Goal: Entertainment & Leisure: Consume media (video, audio)

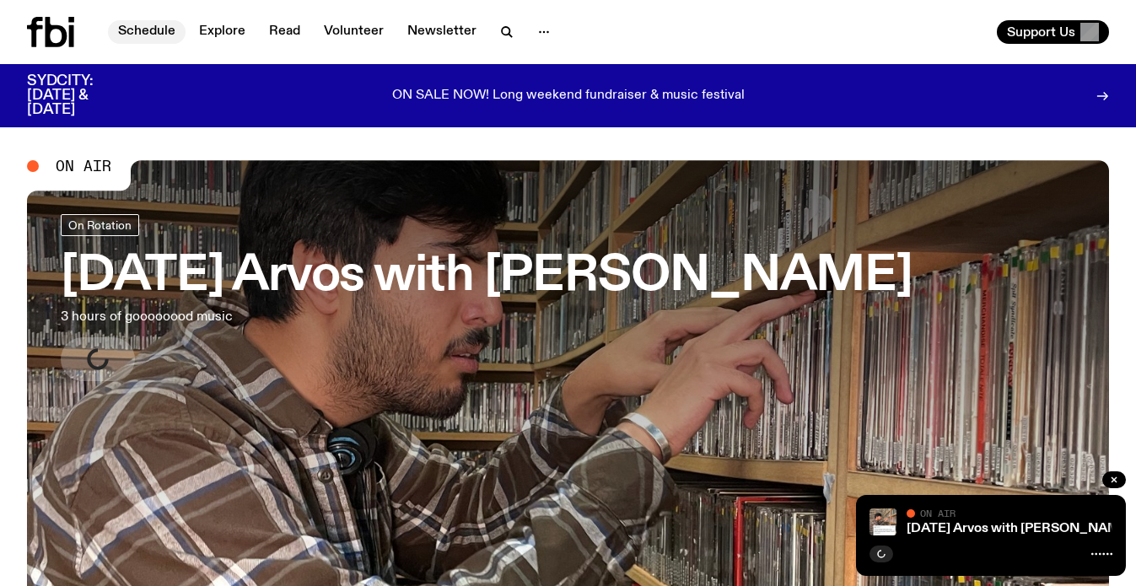
click at [164, 31] on link "Schedule" at bounding box center [147, 32] width 78 height 24
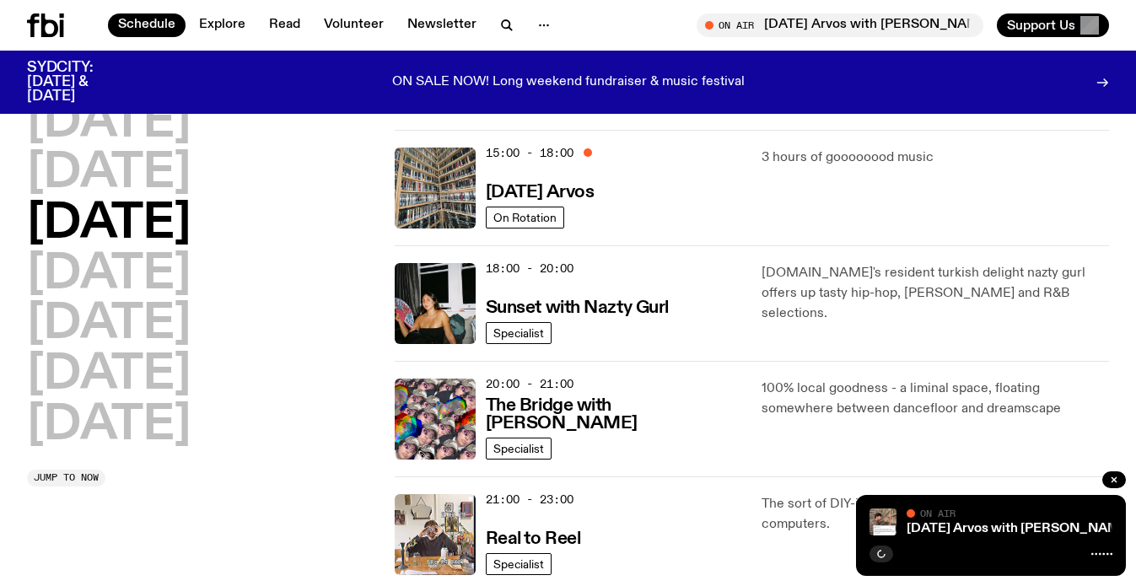
scroll to position [592, 0]
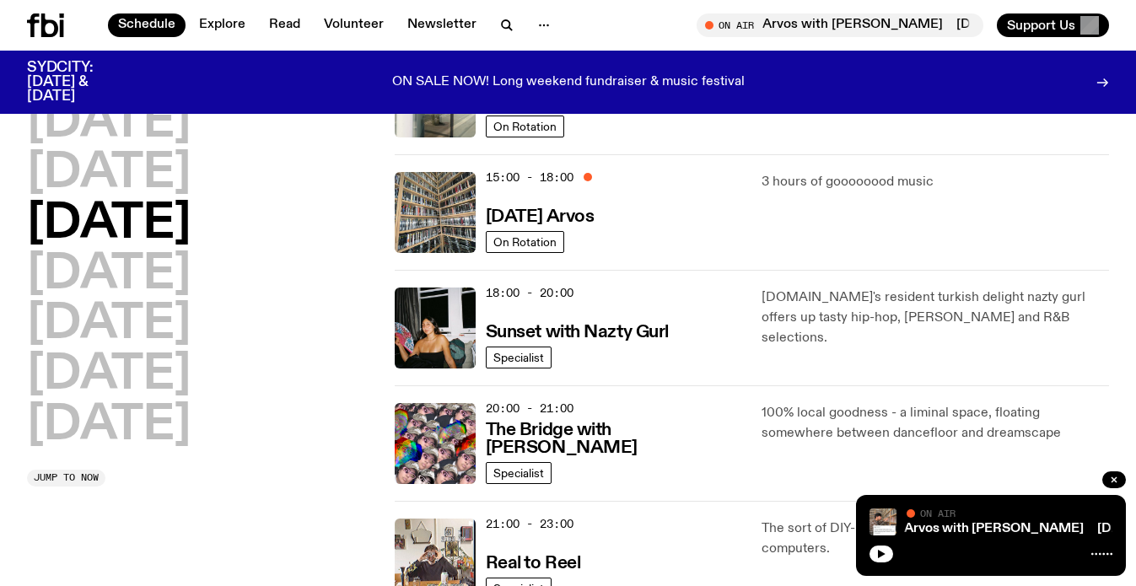
scroll to position [569, 0]
click at [525, 349] on link "Specialist" at bounding box center [519, 358] width 66 height 22
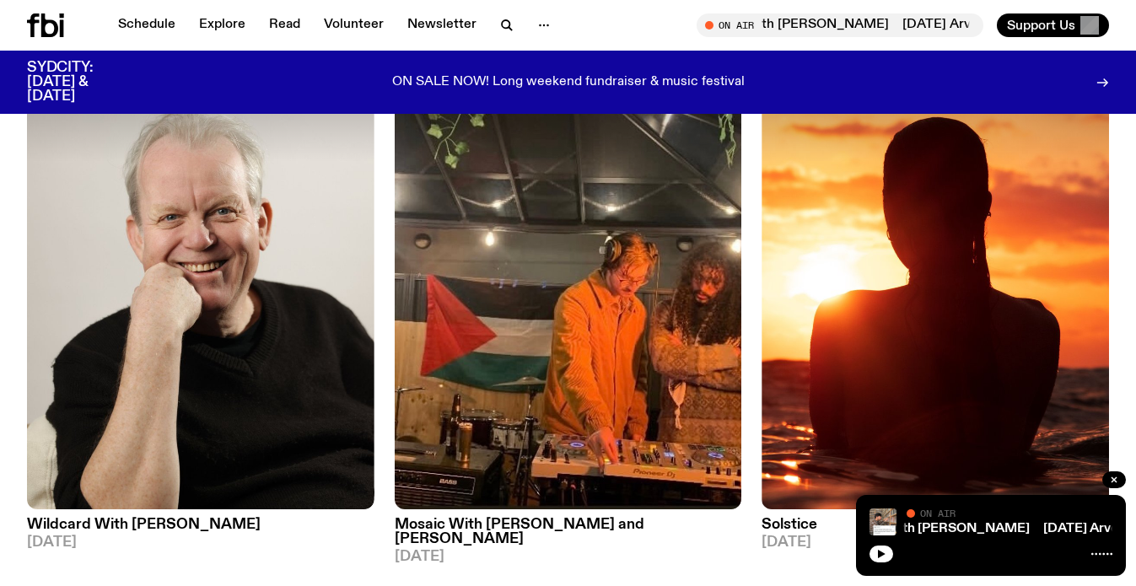
scroll to position [742, 0]
click at [142, 21] on link "Schedule" at bounding box center [147, 25] width 78 height 24
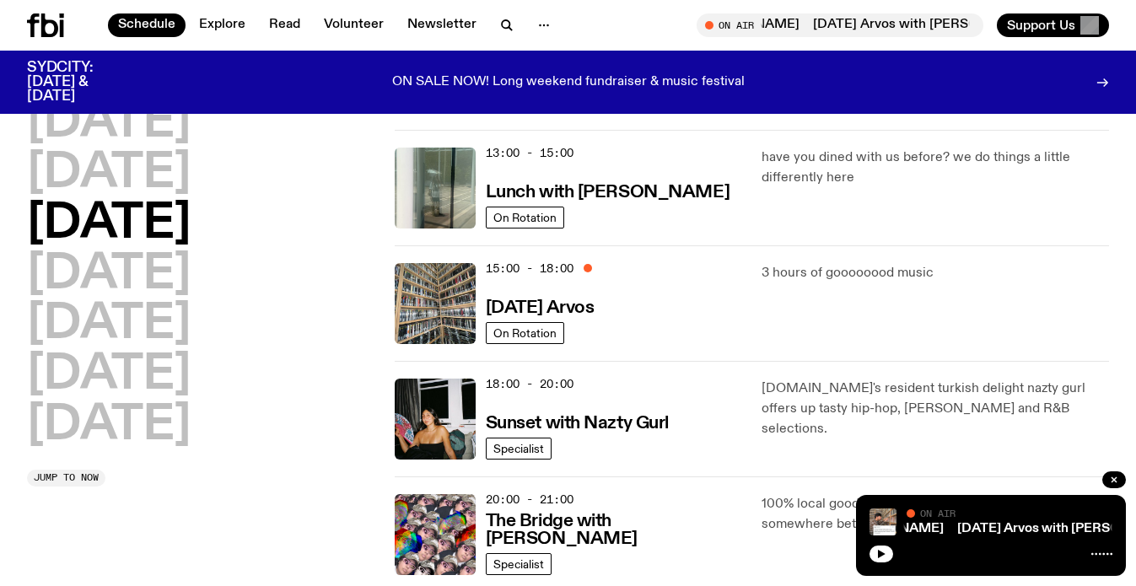
scroll to position [484, 0]
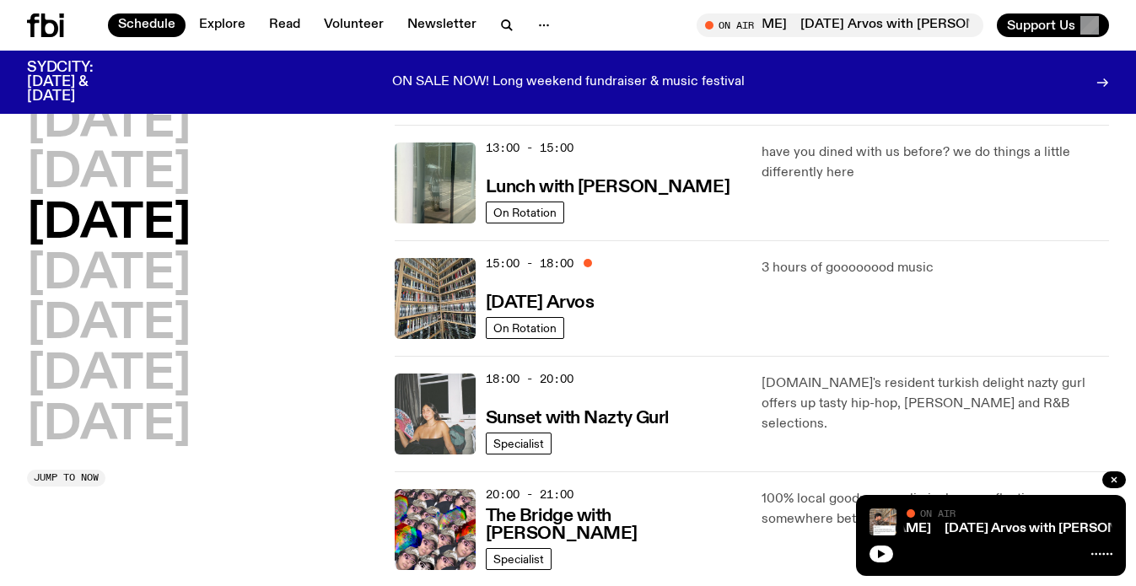
click at [416, 416] on img at bounding box center [435, 414] width 81 height 81
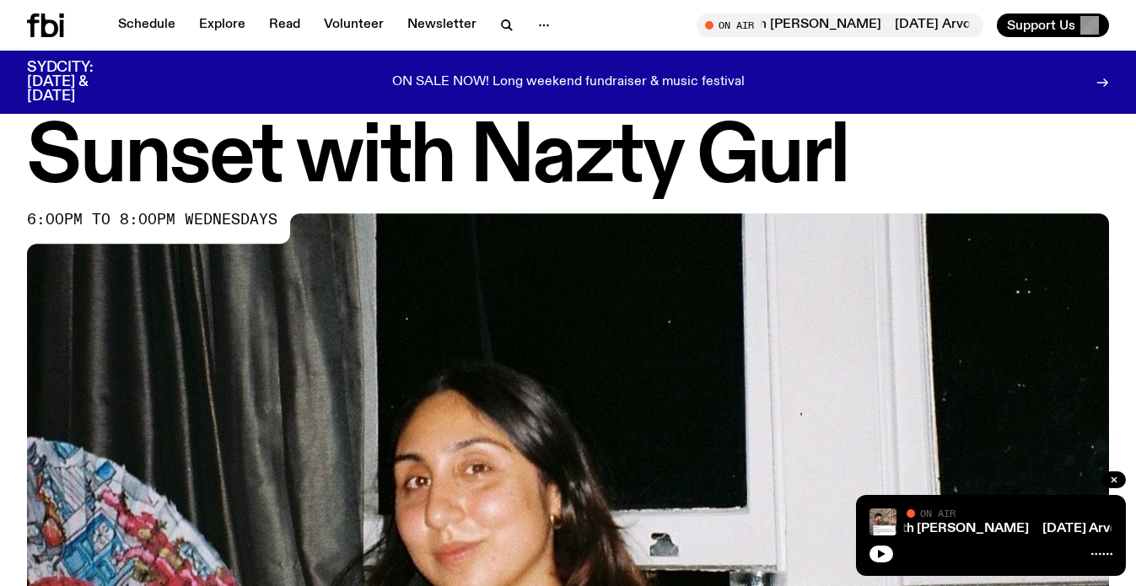
scroll to position [24, 0]
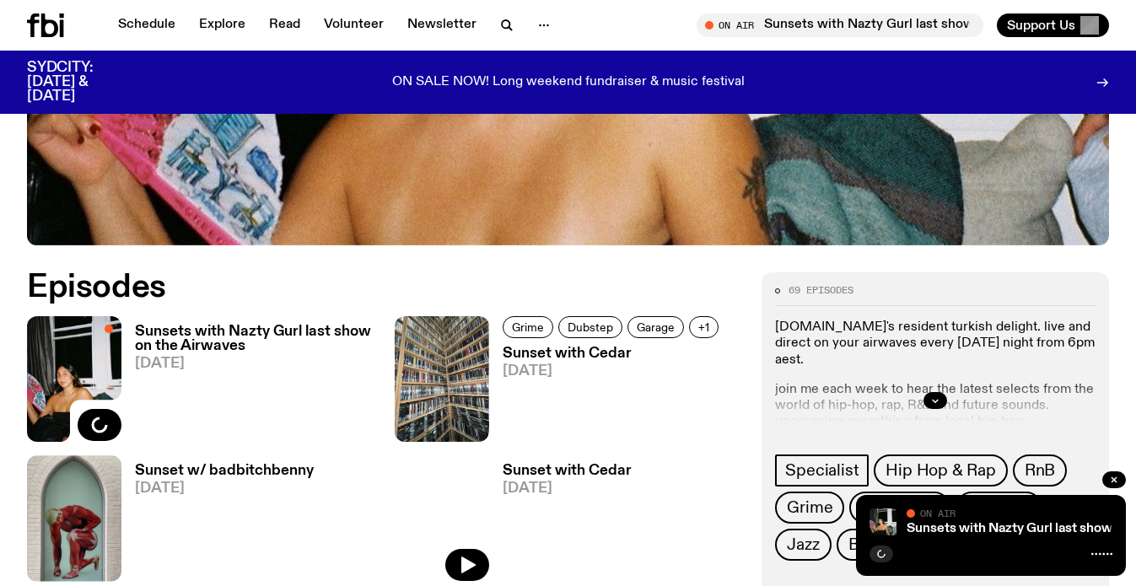
scroll to position [512, 0]
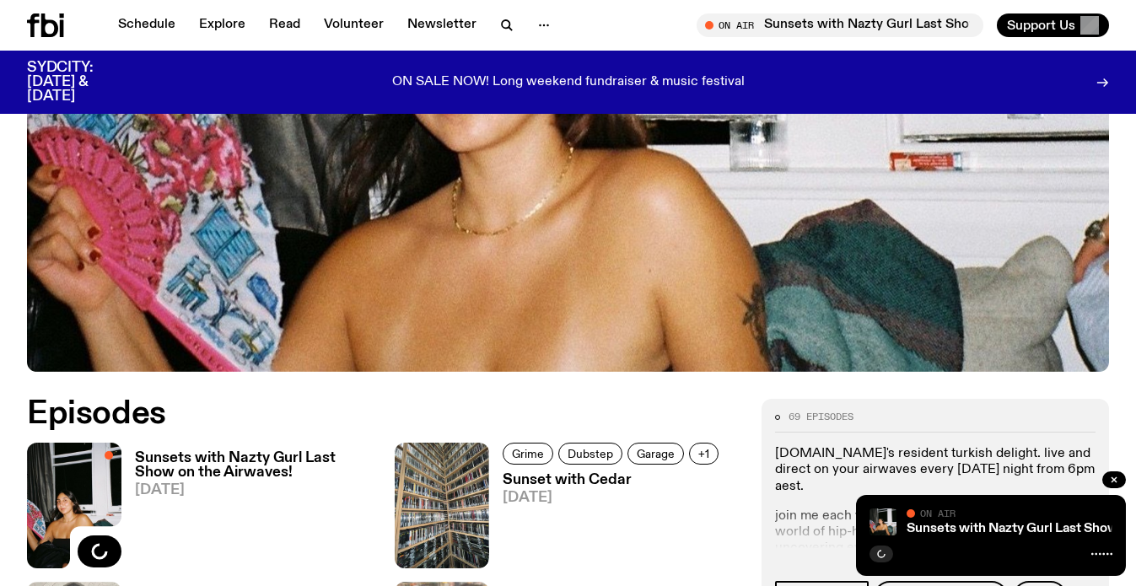
scroll to position [487, 0]
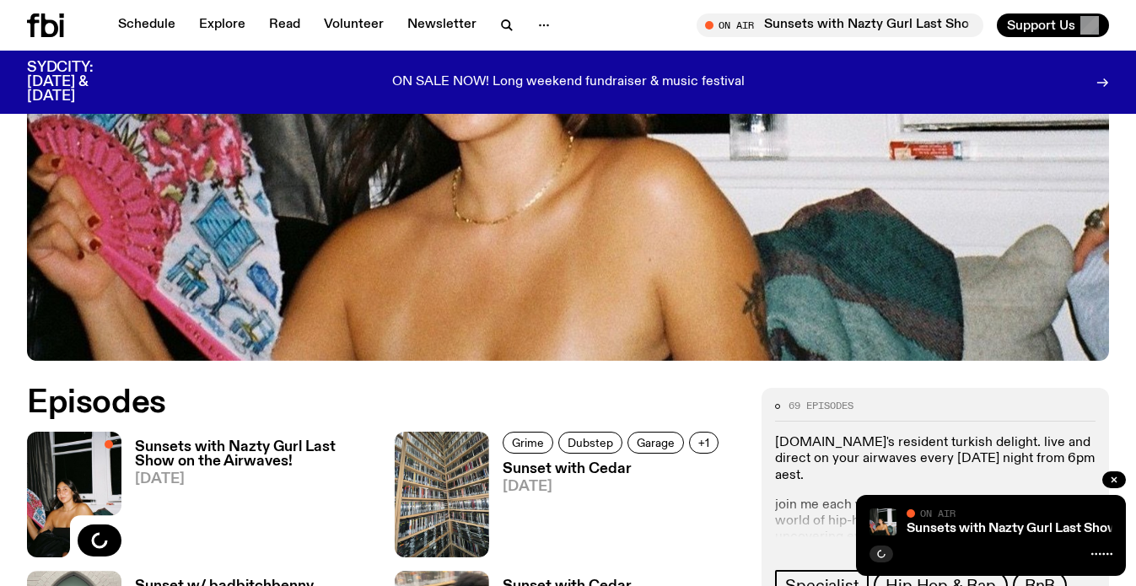
click at [293, 450] on h3 "Sunsets with Nazty Gurl Last Show on the Airwaves!" at bounding box center [254, 454] width 239 height 29
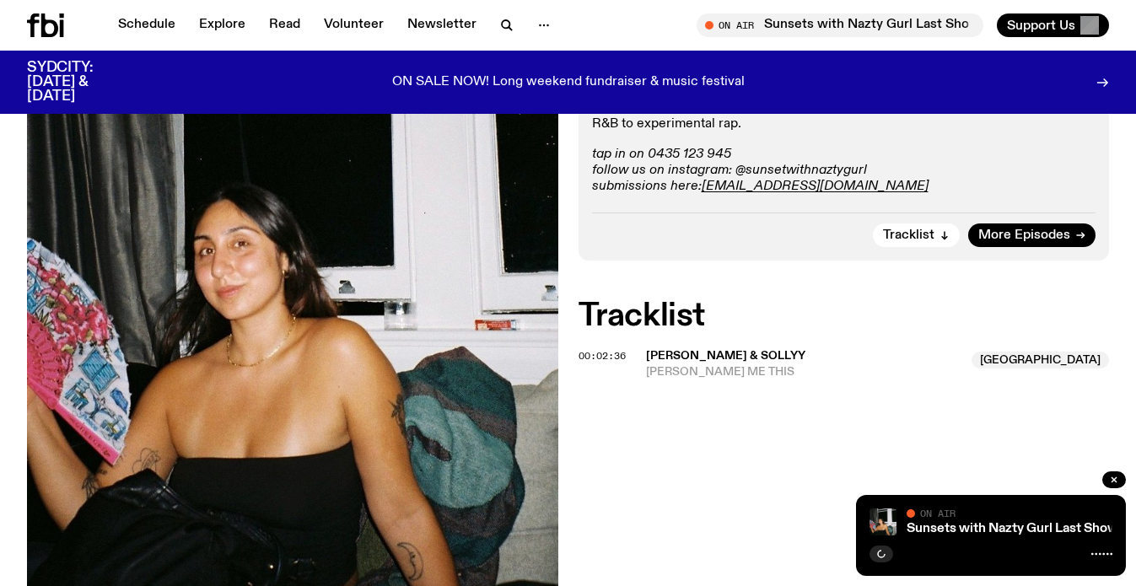
scroll to position [519, 0]
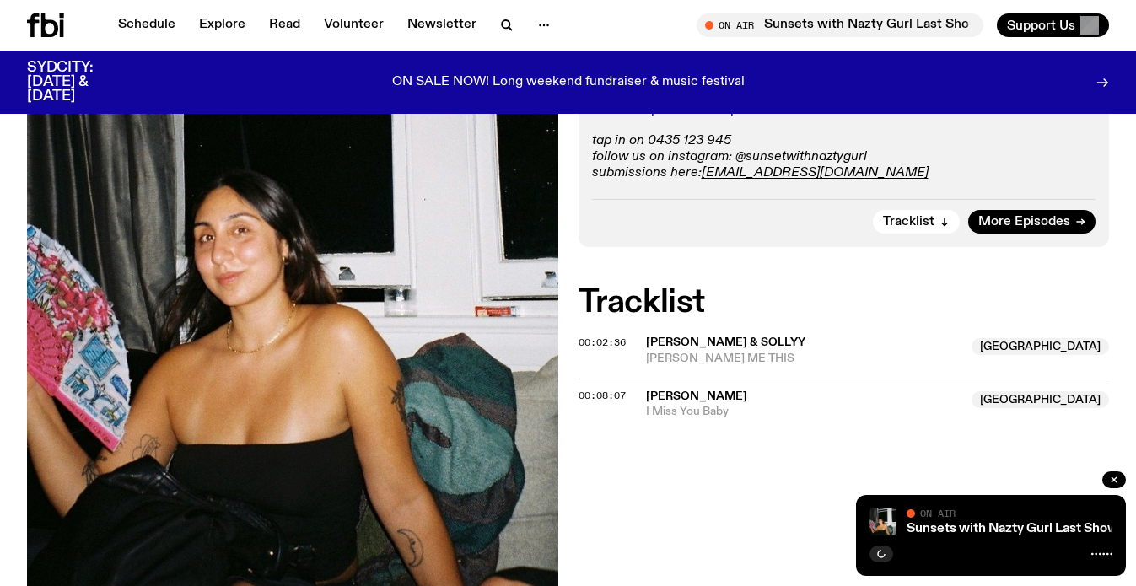
scroll to position [530, 0]
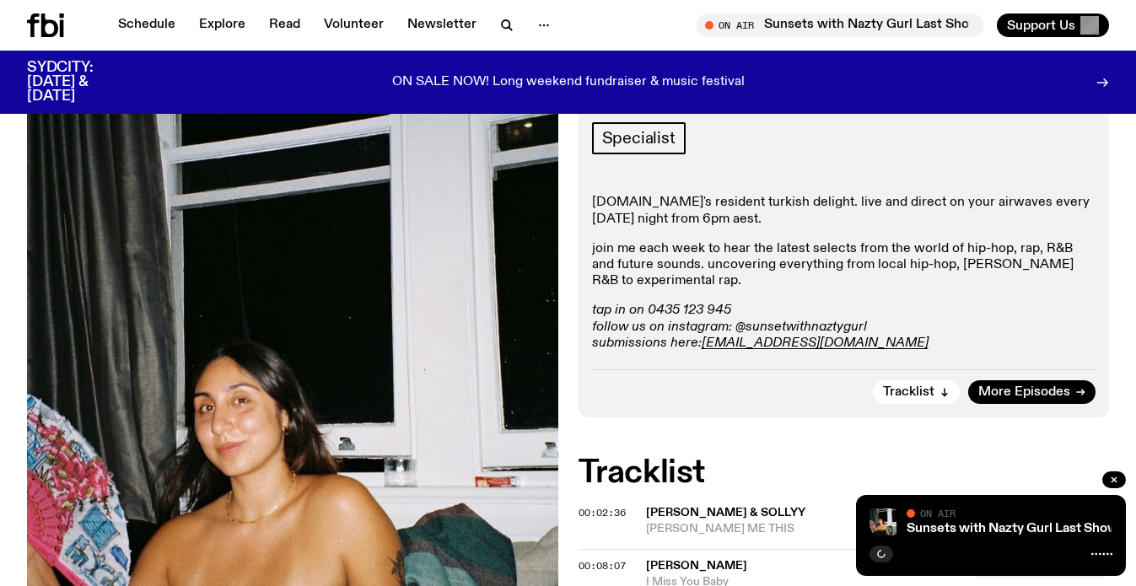
scroll to position [529, 0]
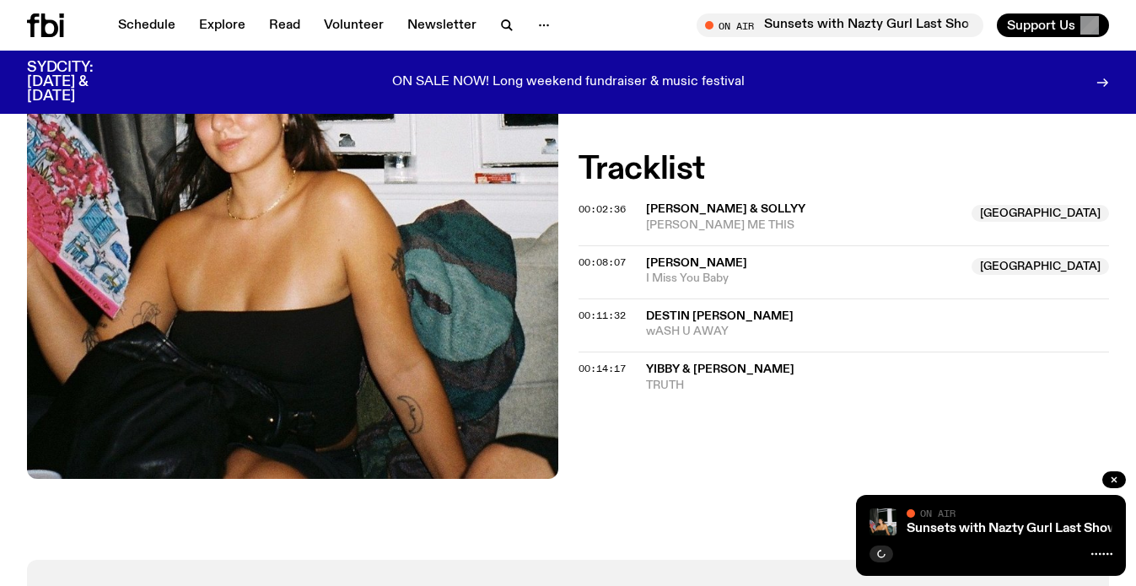
scroll to position [673, 0]
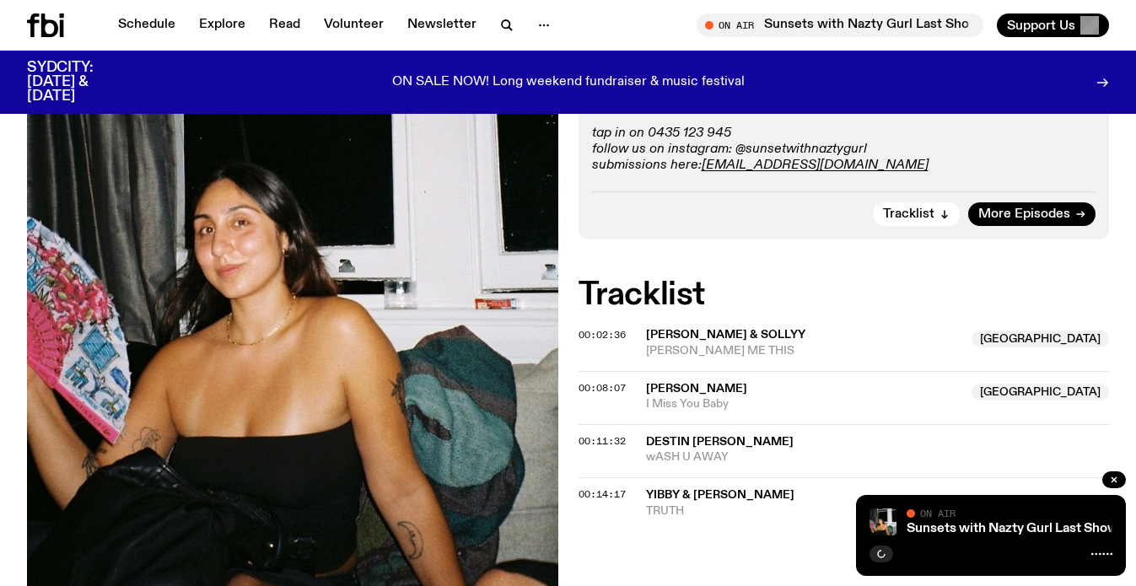
scroll to position [625, 0]
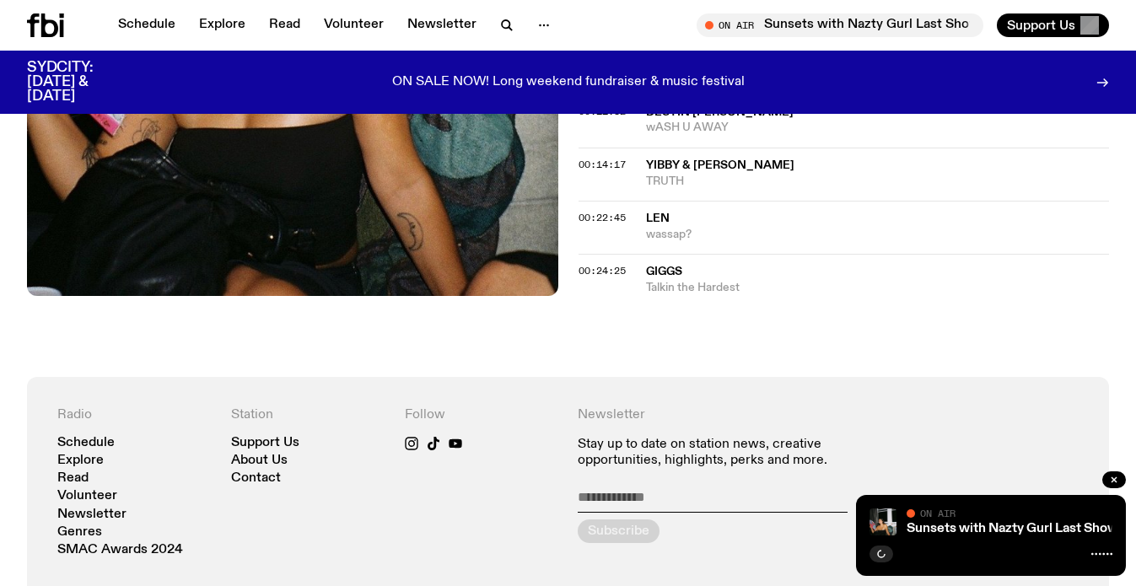
scroll to position [848, 0]
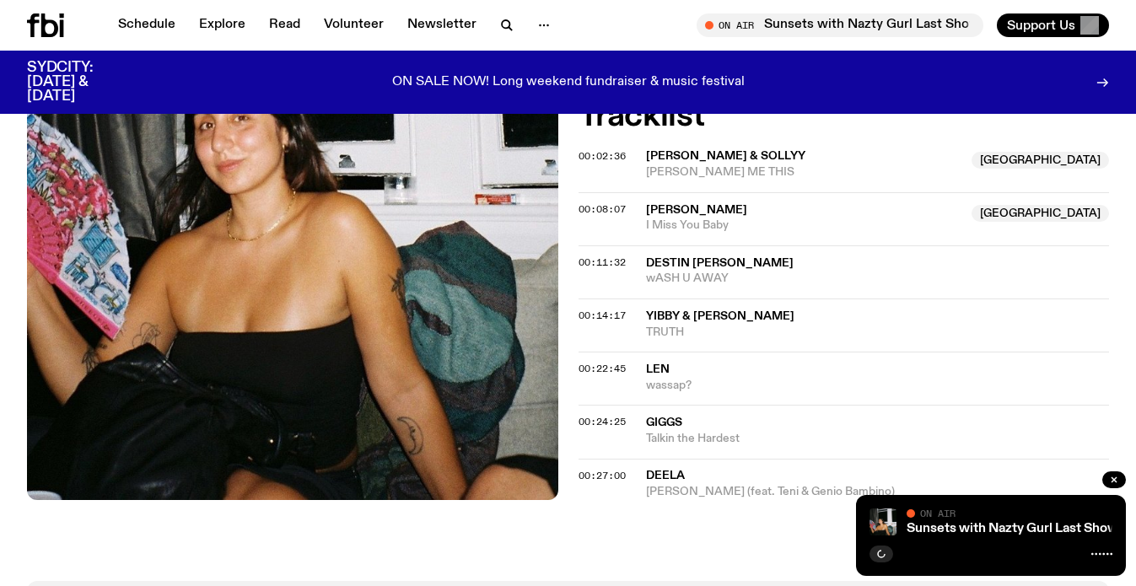
scroll to position [686, 0]
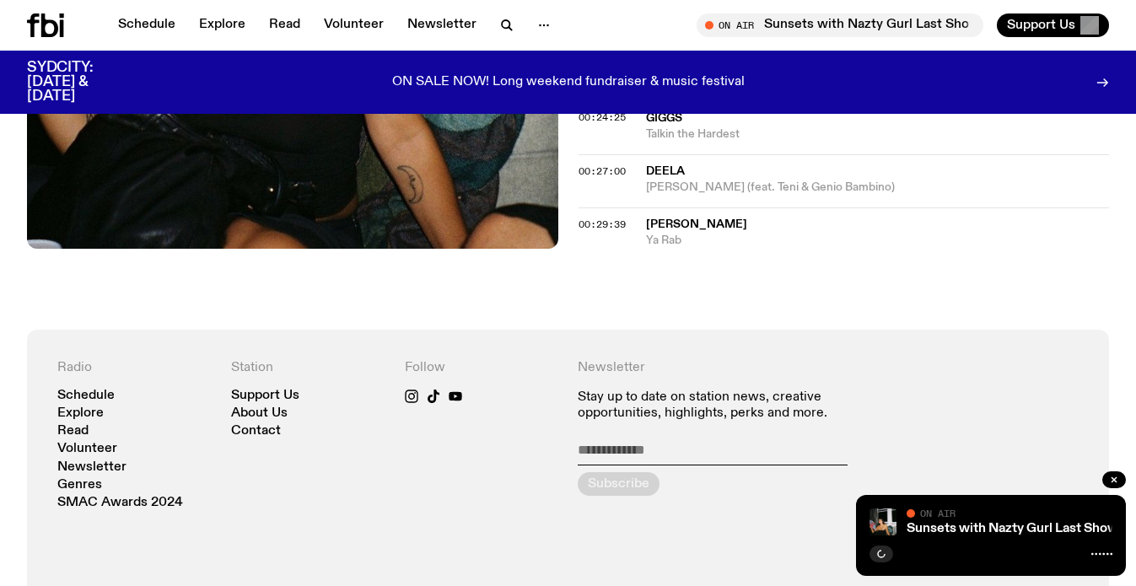
scroll to position [979, 0]
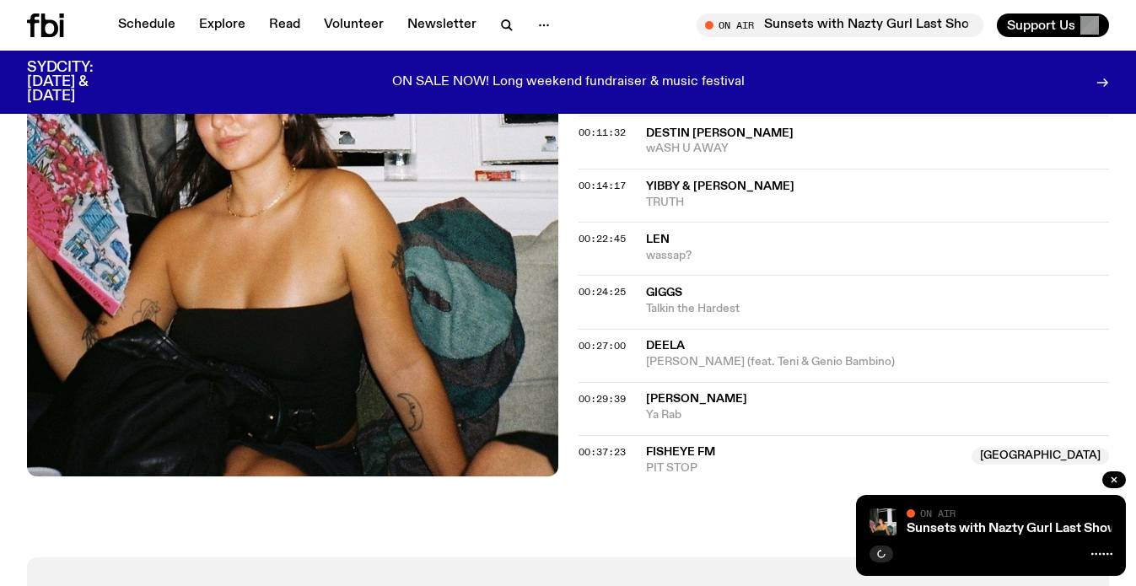
scroll to position [816, 0]
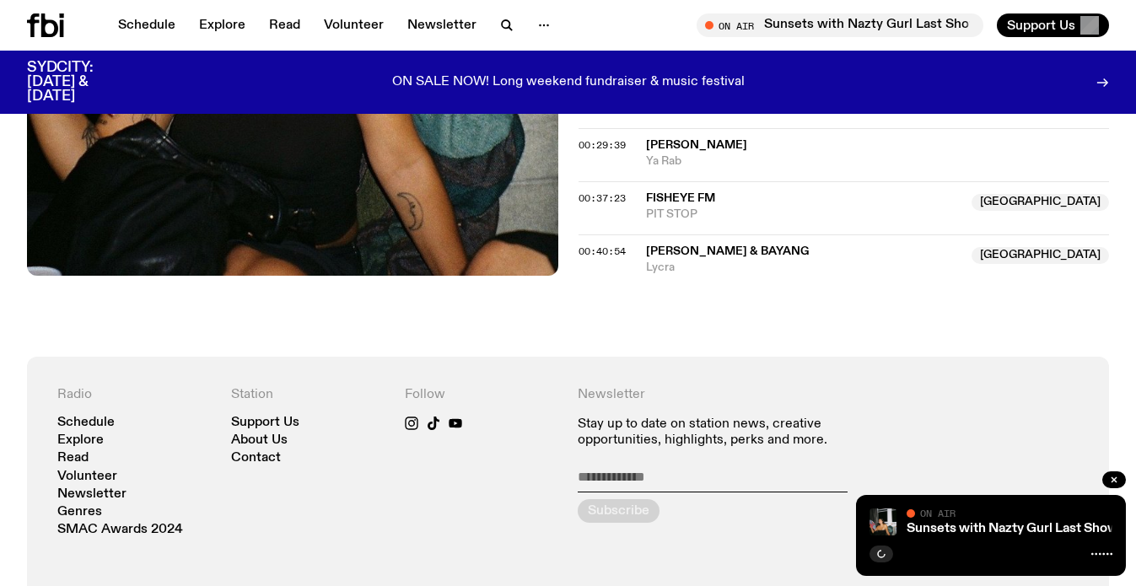
scroll to position [1060, 0]
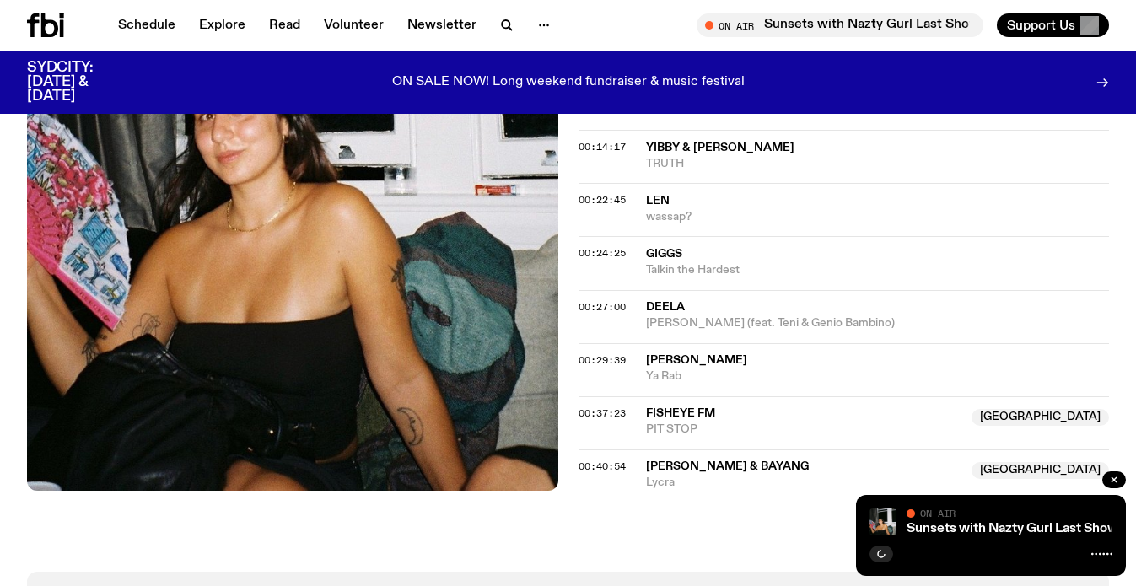
scroll to position [846, 0]
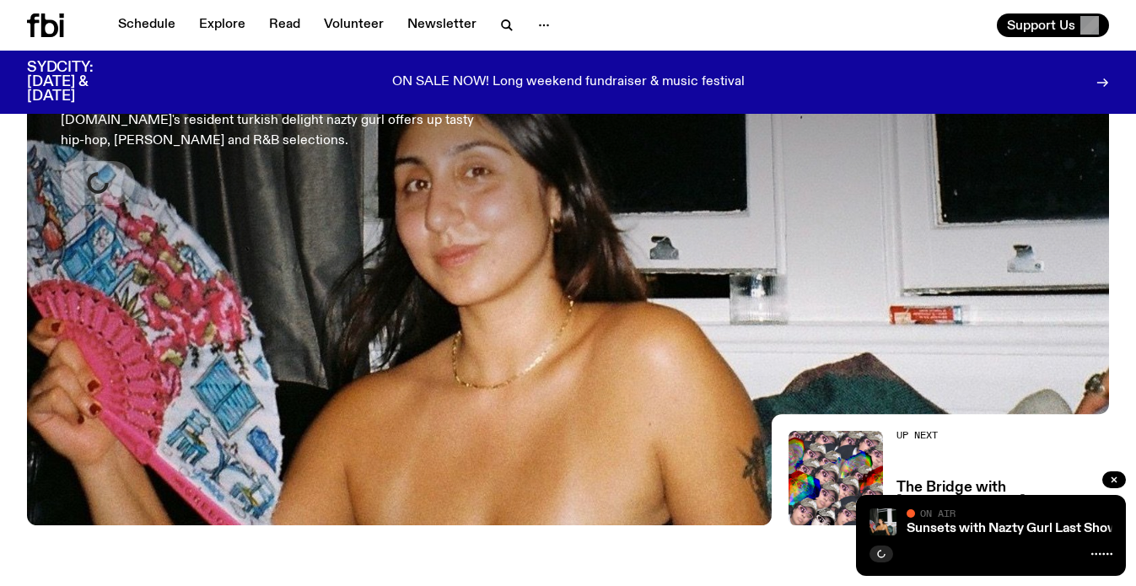
scroll to position [529, 0]
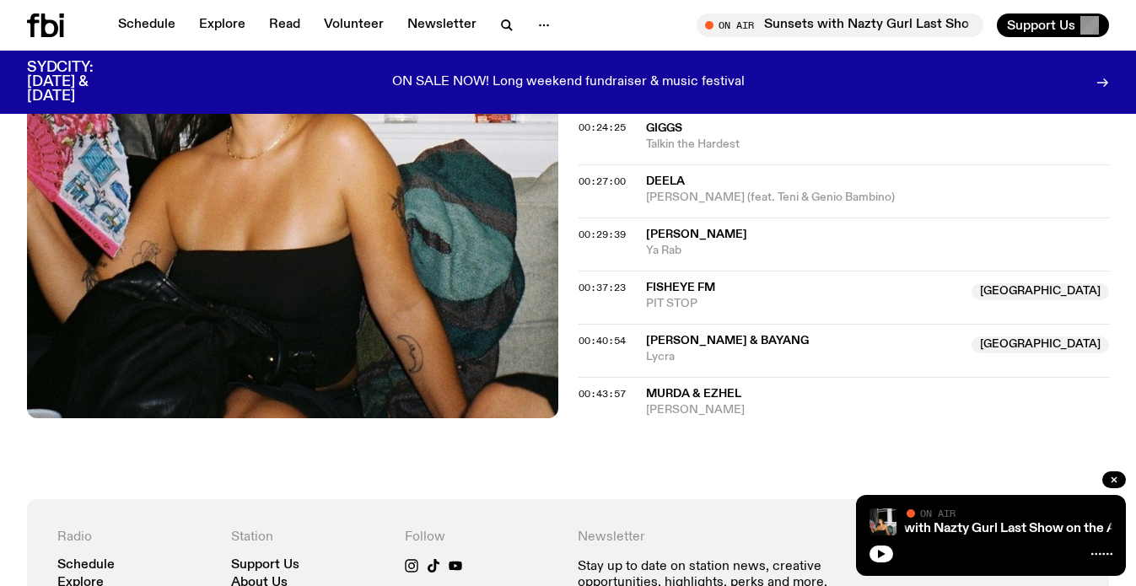
scroll to position [976, 0]
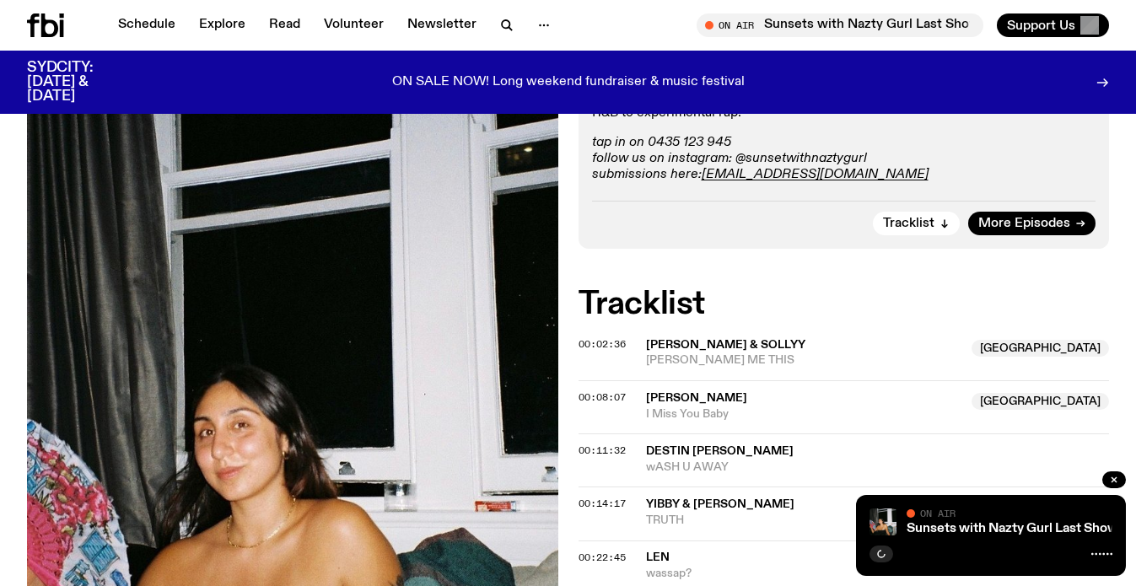
scroll to position [1147, 0]
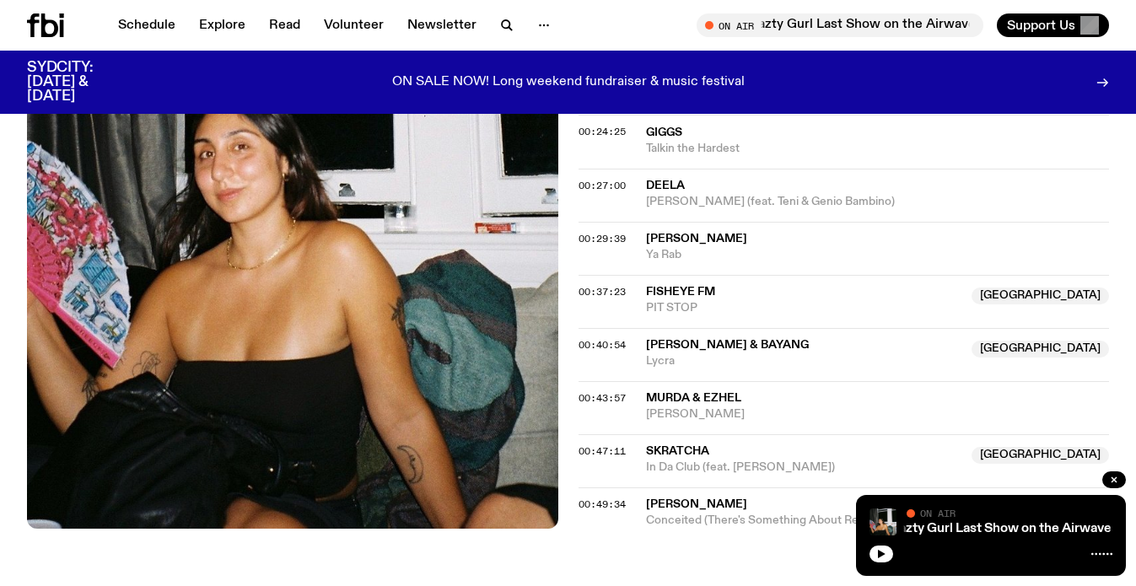
scroll to position [1082, 0]
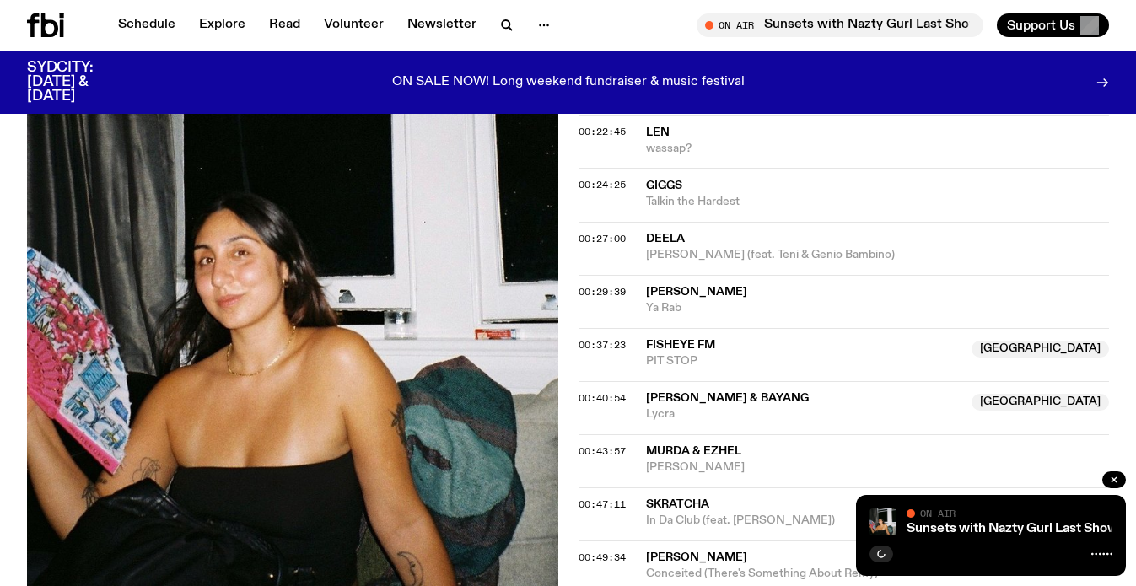
scroll to position [999, 0]
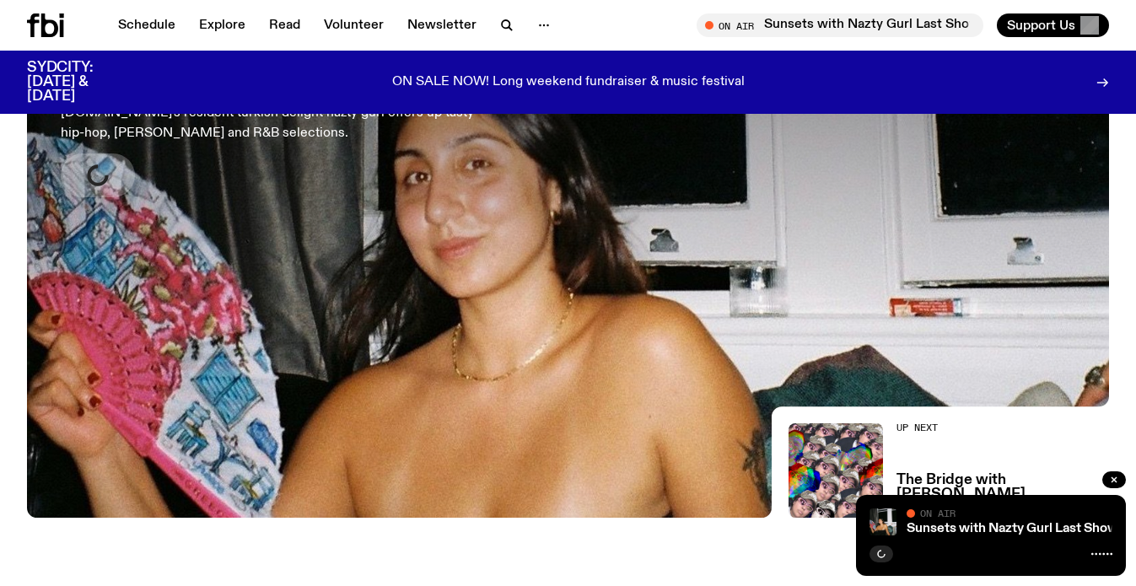
scroll to position [489, 0]
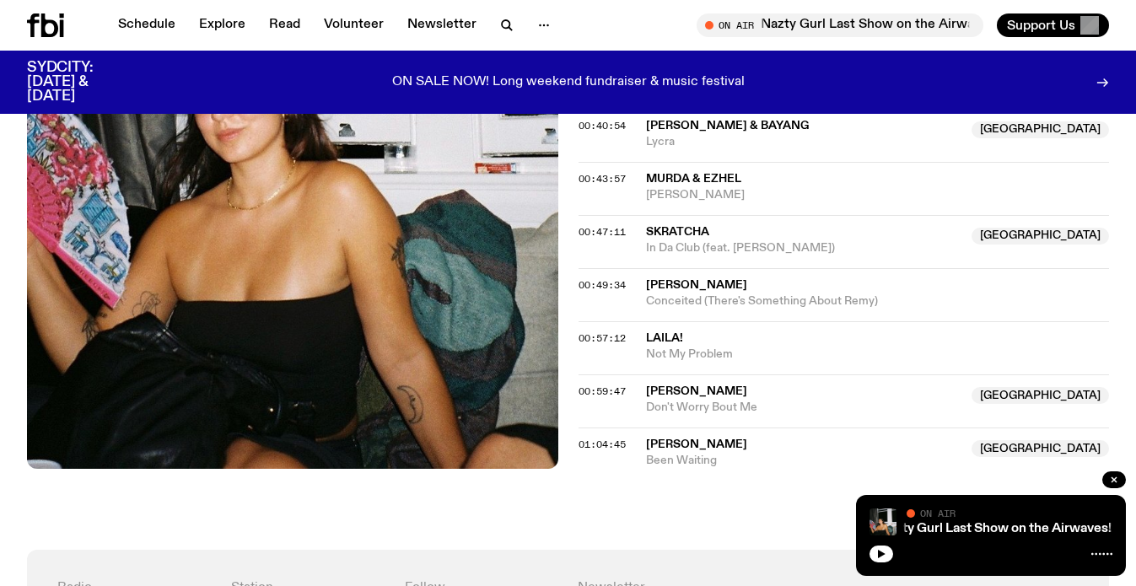
scroll to position [1259, 0]
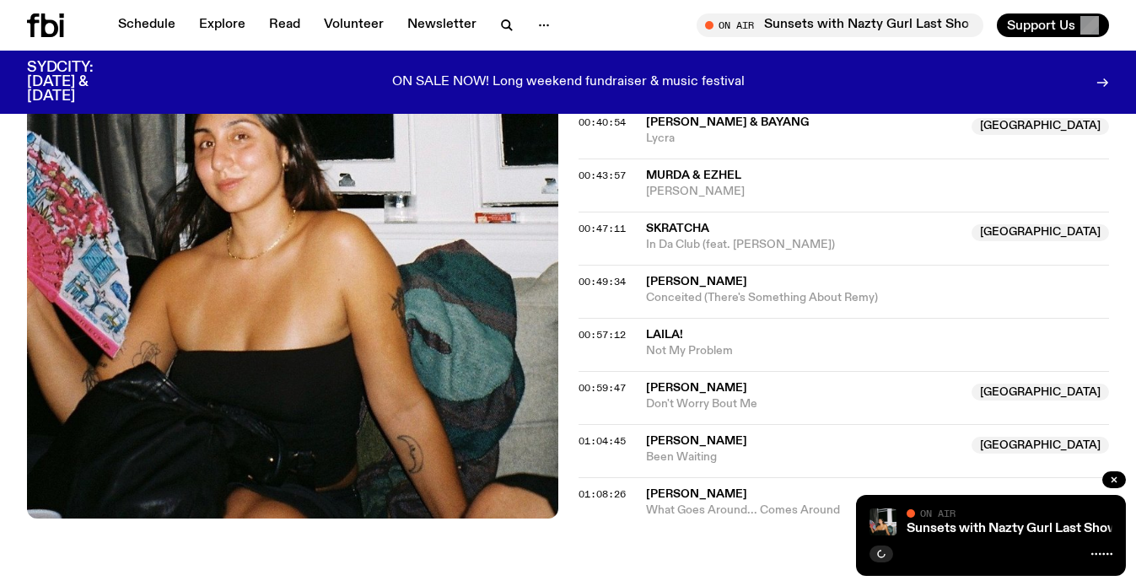
scroll to position [1316, 0]
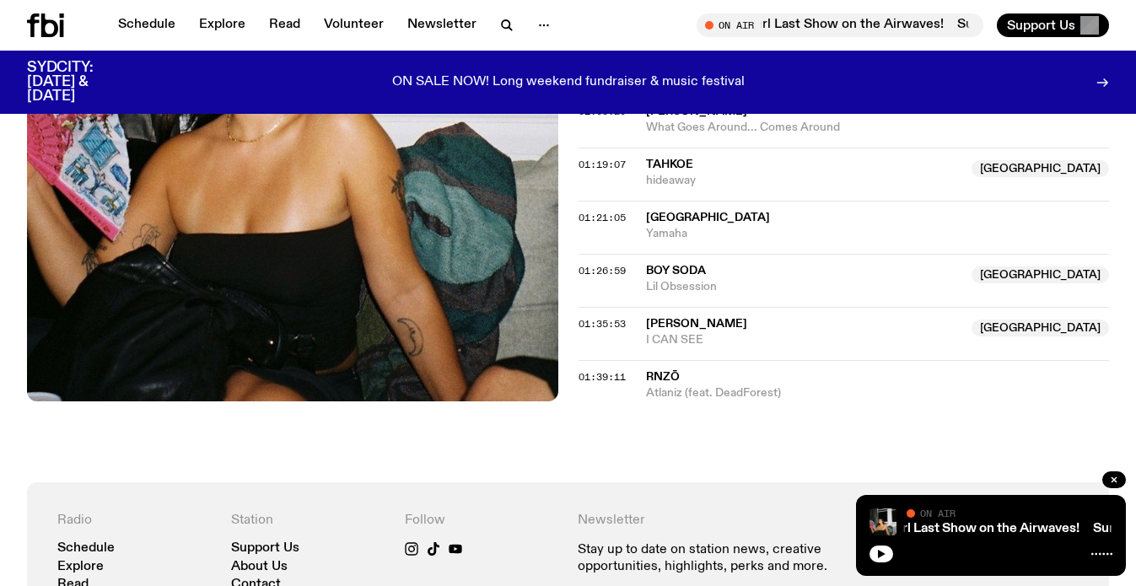
scroll to position [1588, 0]
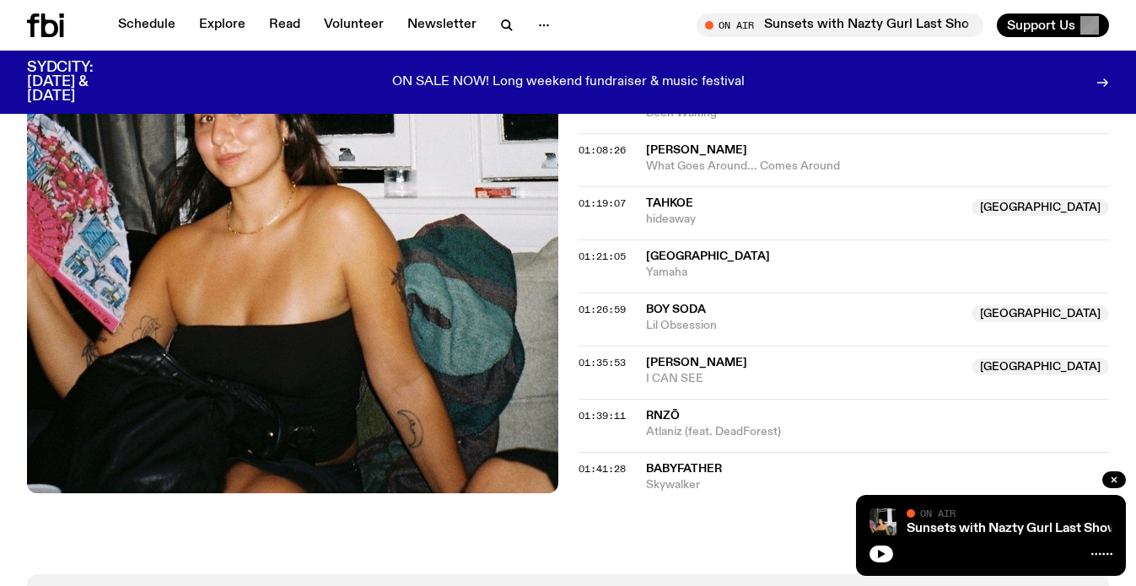
scroll to position [1546, 0]
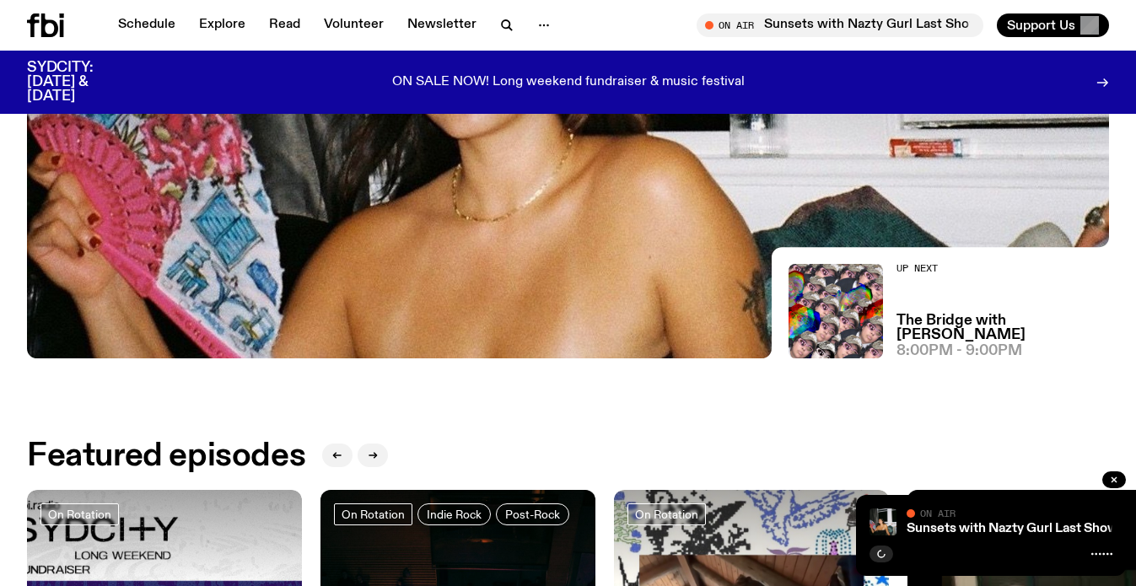
scroll to position [548, 0]
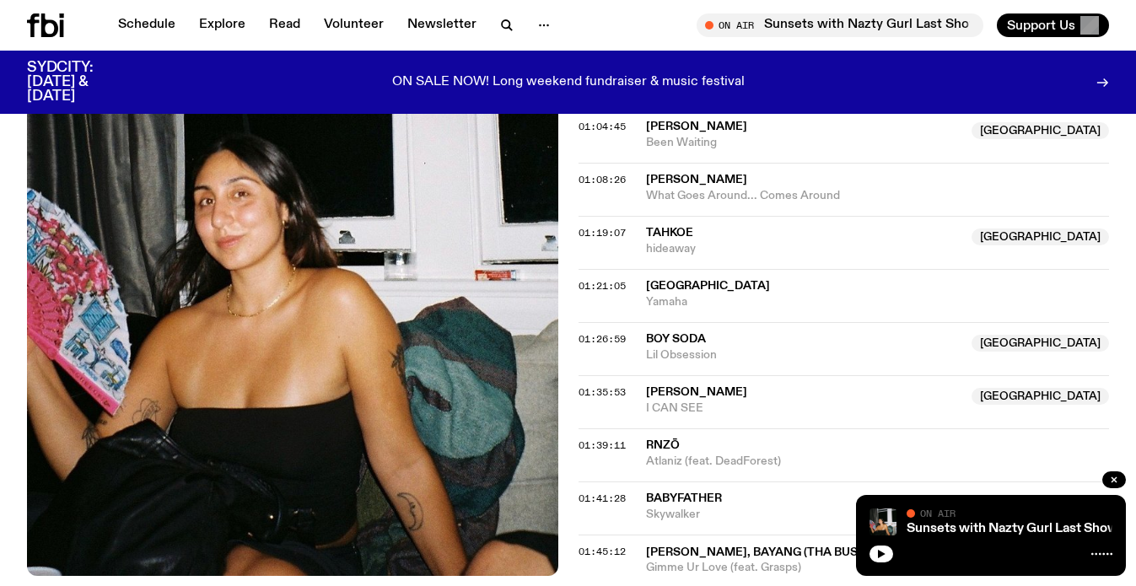
scroll to position [1626, 0]
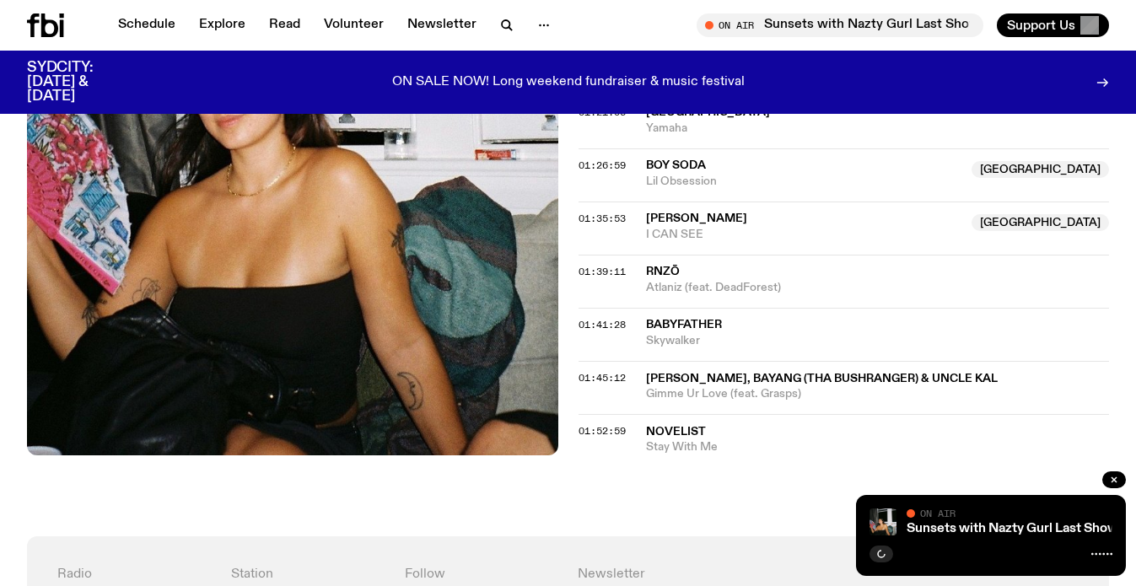
scroll to position [1736, 0]
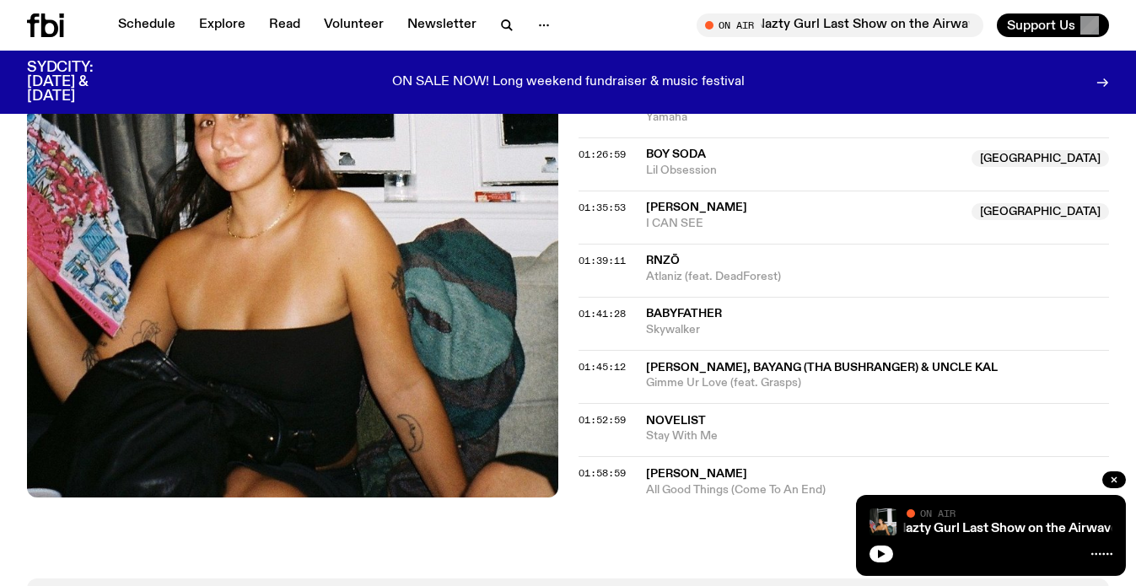
scroll to position [1702, 0]
